Goal: Find specific page/section: Find specific page/section

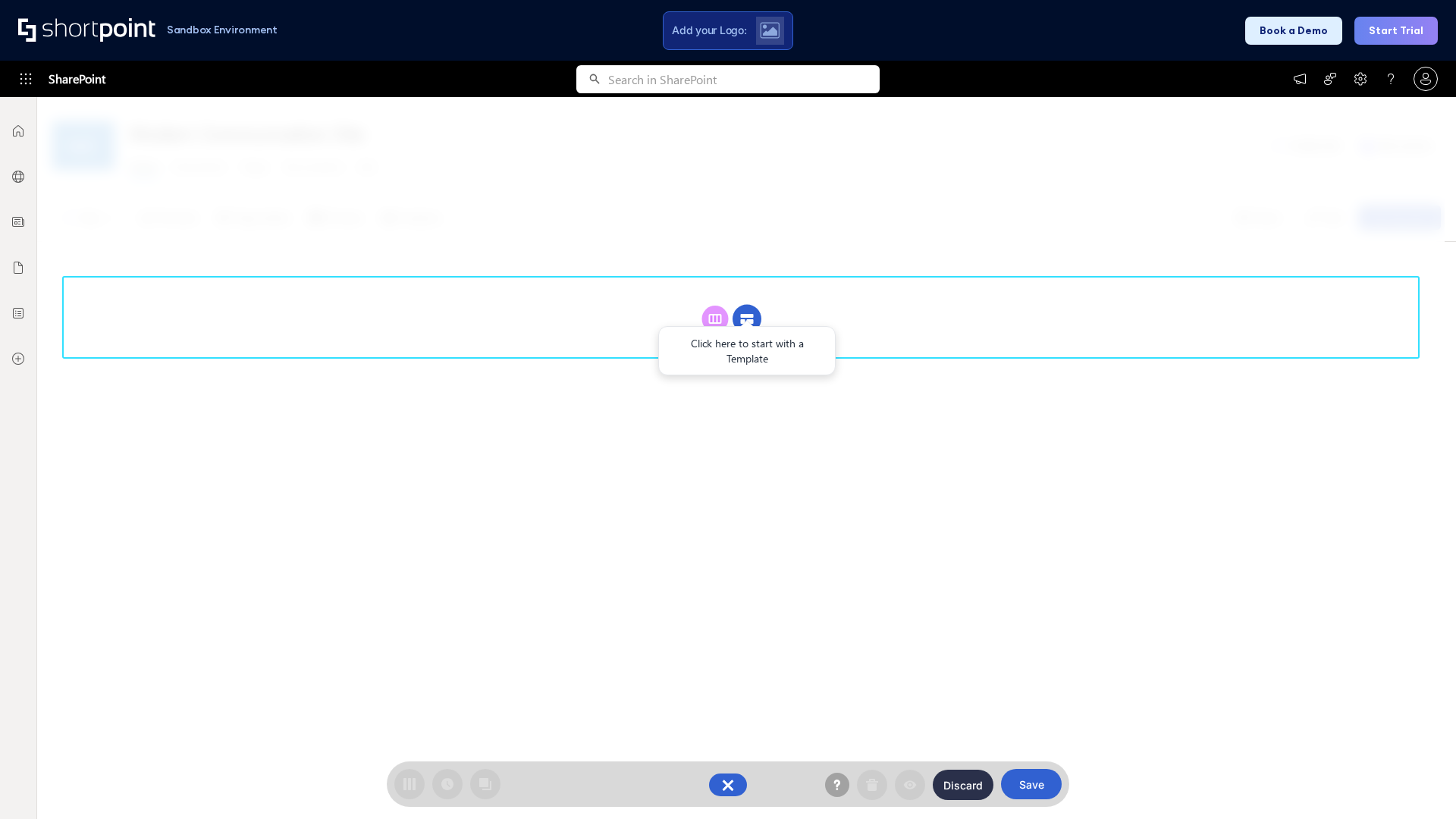
click at [747, 319] on circle at bounding box center [747, 319] width 29 height 29
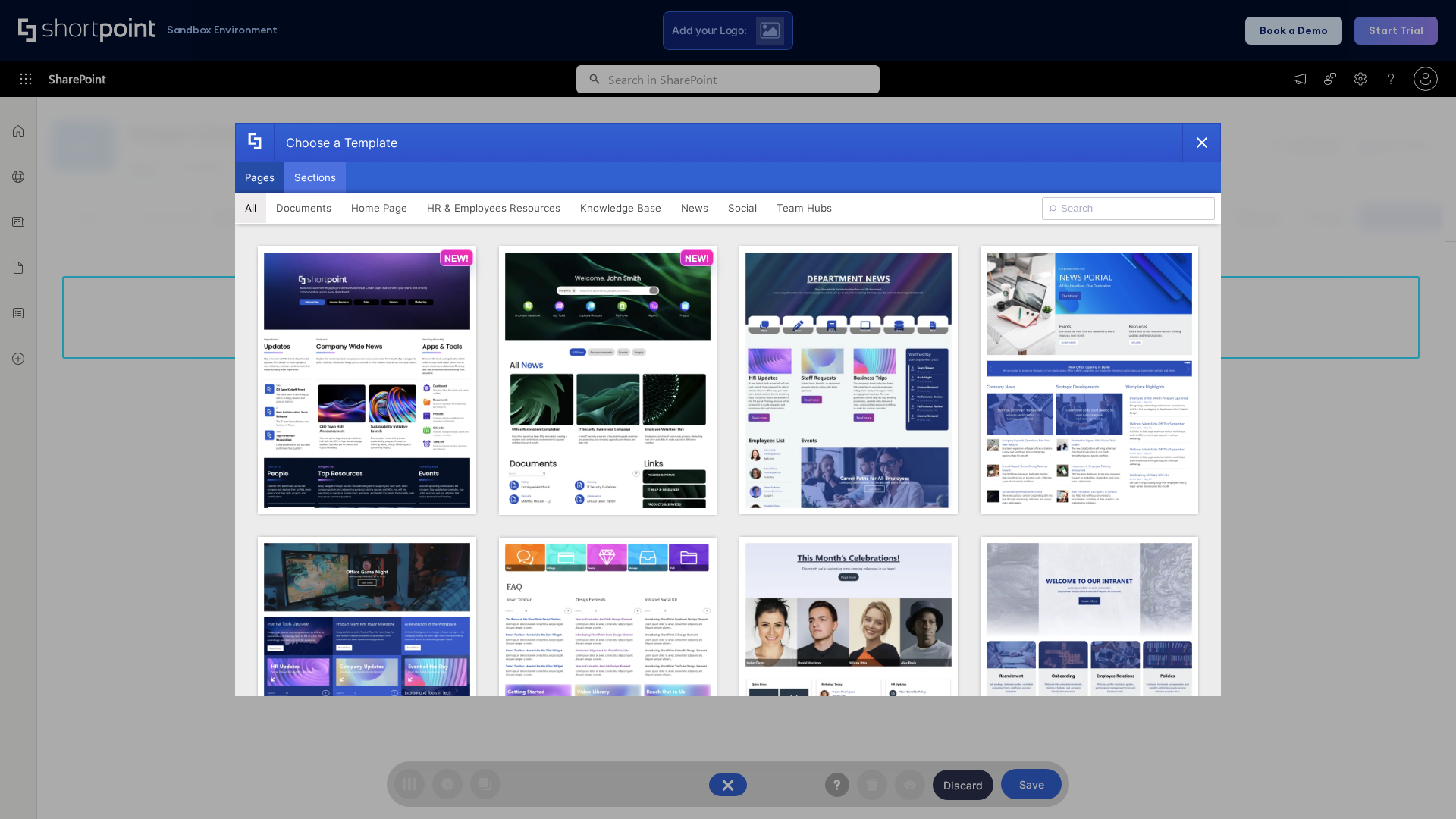
click at [315, 177] on button "Sections" at bounding box center [315, 177] width 61 height 31
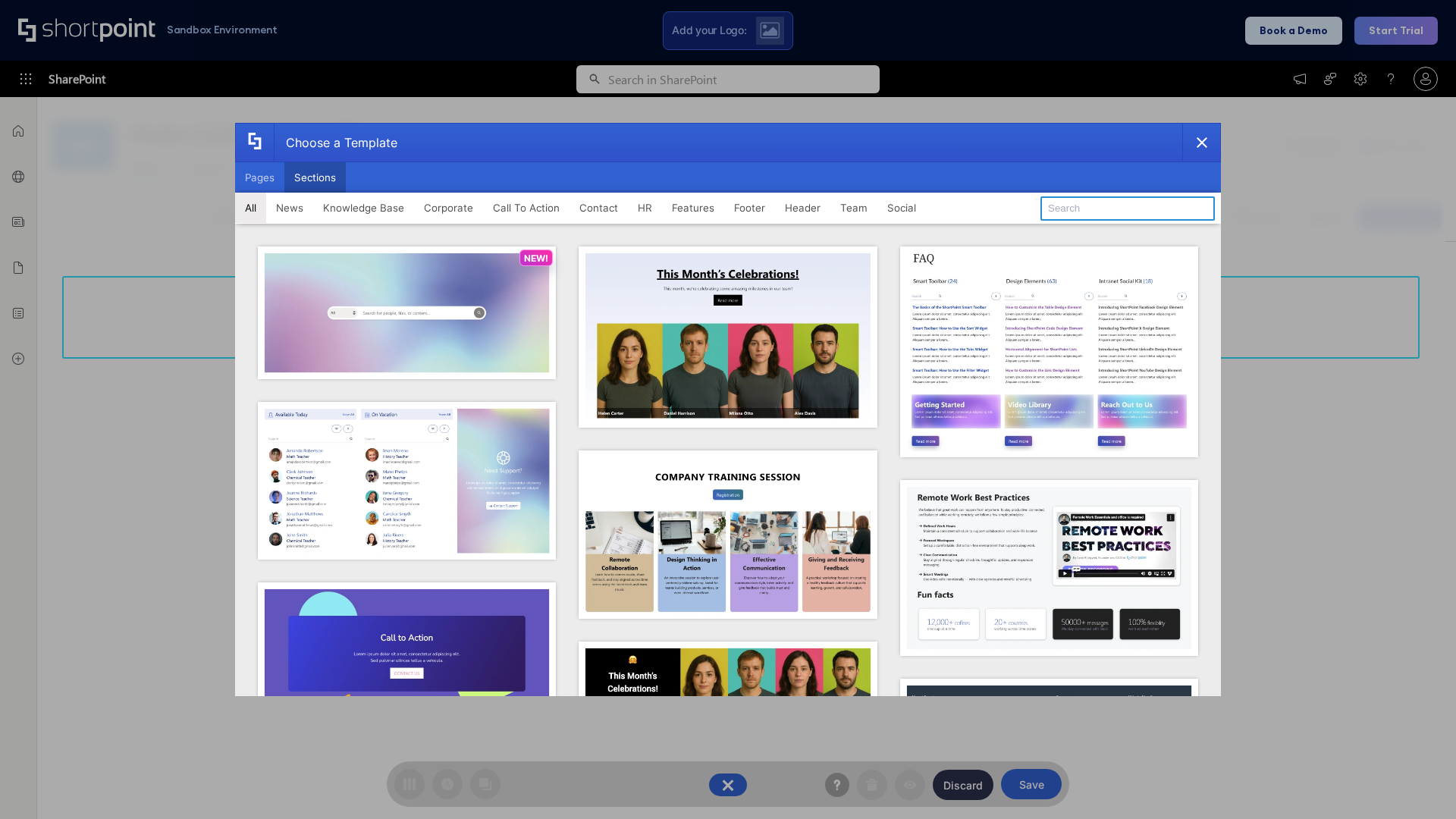
type input "Social News"
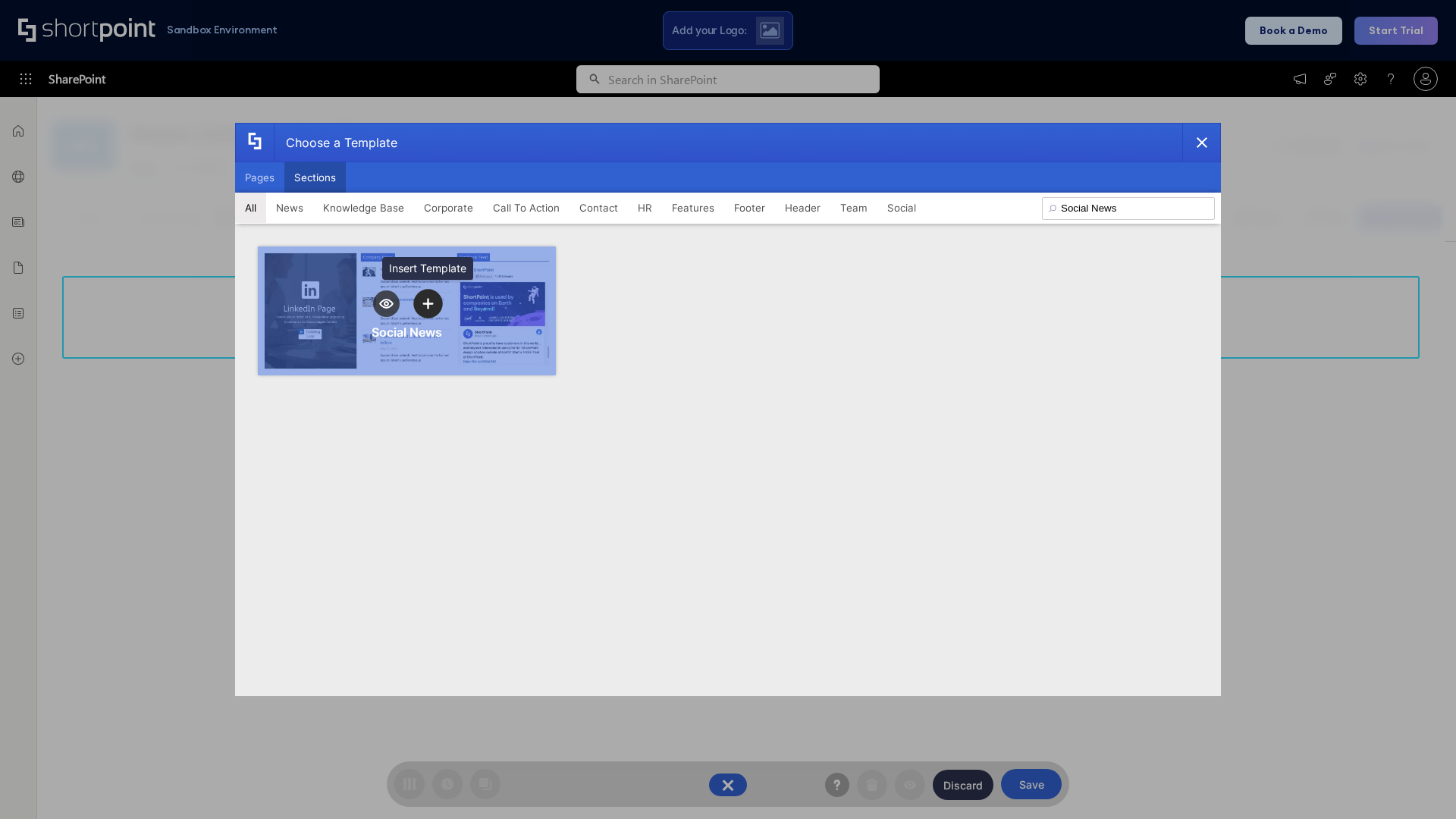
click at [428, 303] on icon "template selector" at bounding box center [428, 303] width 11 height 11
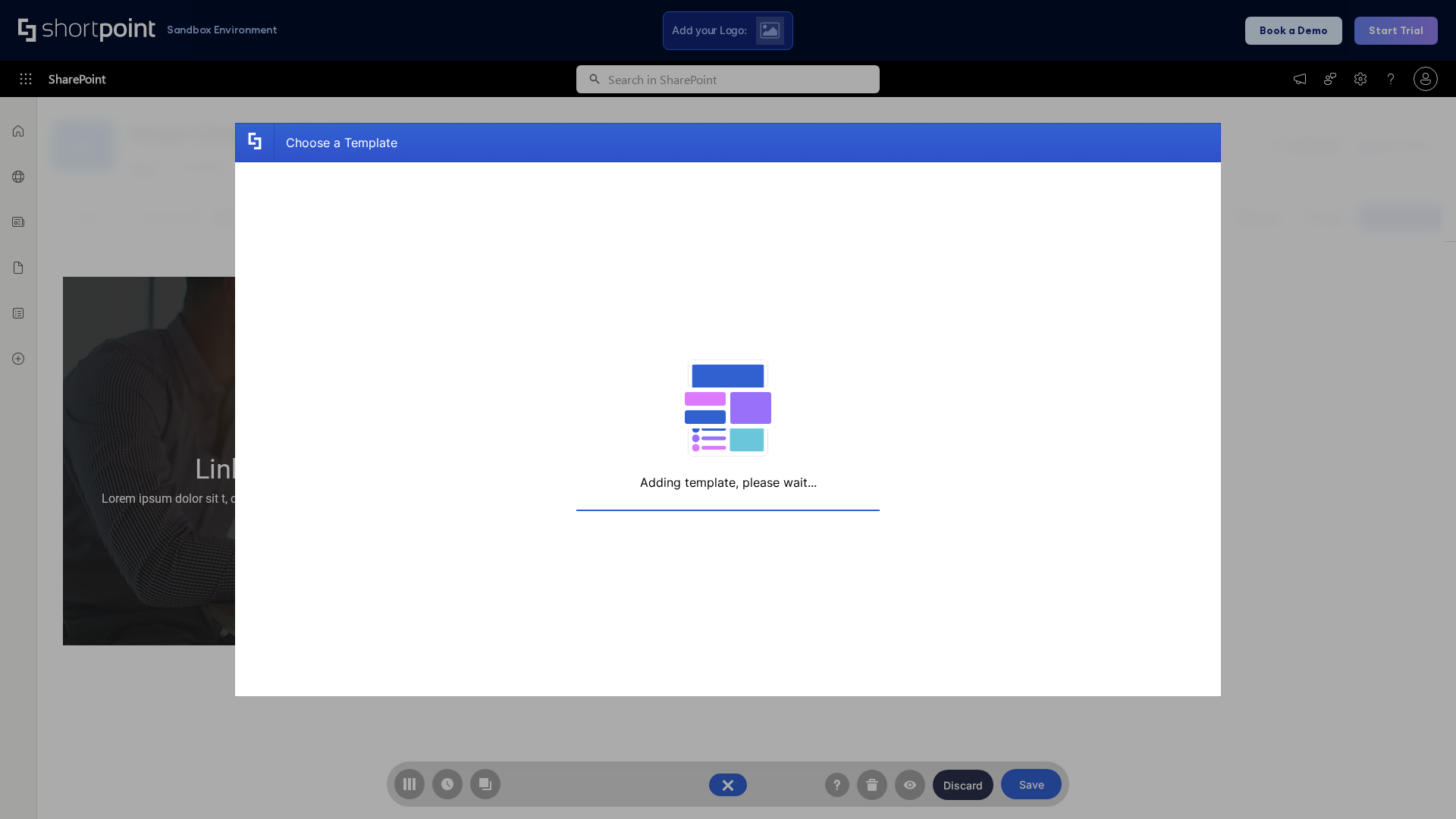
scroll to position [12, 12]
